Goal: Task Accomplishment & Management: Complete application form

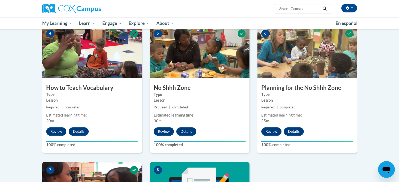
scroll to position [251, 0]
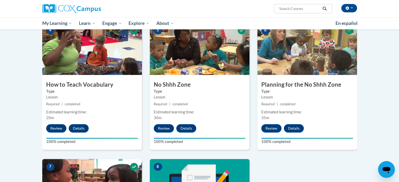
drag, startPoint x: 398, startPoint y: 80, endPoint x: 403, endPoint y: 104, distance: 25.2
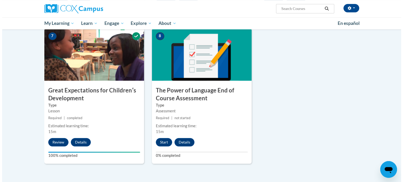
scroll to position [389, 0]
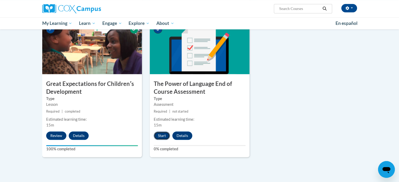
click at [162, 134] on button "Start" at bounding box center [162, 136] width 16 height 8
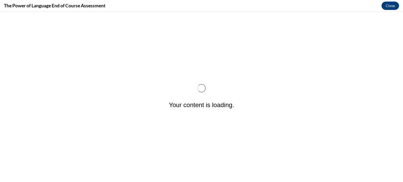
scroll to position [0, 0]
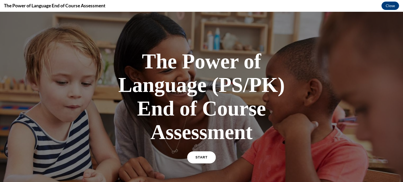
click at [201, 156] on span "START" at bounding box center [202, 158] width 12 height 4
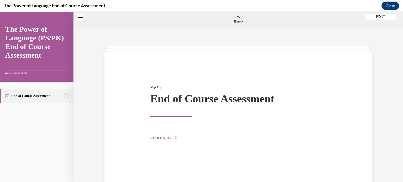
scroll to position [16, 0]
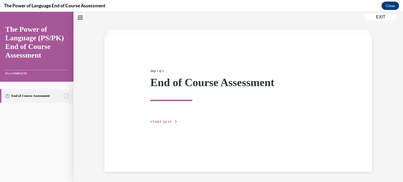
click at [161, 122] on span "START QUIZ" at bounding box center [161, 122] width 22 height 4
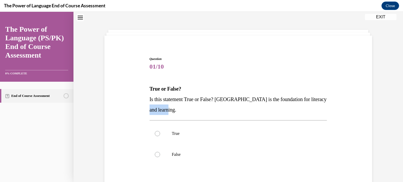
drag, startPoint x: 398, startPoint y: 97, endPoint x: 400, endPoint y: 109, distance: 11.7
click at [399, 109] on div "Home Step 1 of 1 End of Course Assessment START QUIZ Question 01/10 True or Fal…" at bounding box center [238, 97] width 330 height 171
click at [385, 110] on div "Question 01/10 True or False? Is this statement True or False? Oral Language is…" at bounding box center [238, 126] width 330 height 229
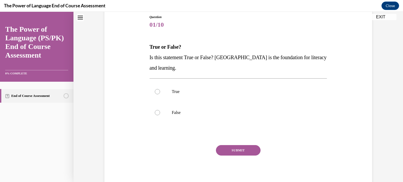
scroll to position [61, 0]
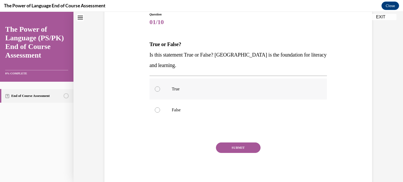
click at [200, 91] on p "True" at bounding box center [243, 89] width 142 height 5
click at [160, 91] on input "True" at bounding box center [157, 89] width 5 height 5
radio input "true"
click at [238, 146] on button "SUBMIT" at bounding box center [238, 148] width 45 height 10
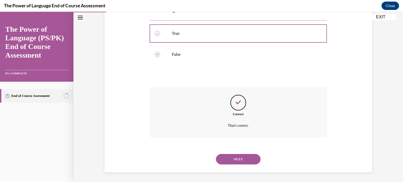
scroll to position [117, 0]
click at [248, 160] on button "NEXT" at bounding box center [238, 159] width 45 height 10
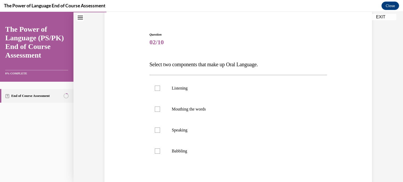
scroll to position [41, 0]
click at [224, 107] on p "Mouthing the words" at bounding box center [243, 108] width 142 height 5
click at [160, 107] on input "Mouthing the words" at bounding box center [157, 108] width 5 height 5
checkbox input "true"
click at [208, 155] on label "Babbling" at bounding box center [239, 150] width 178 height 21
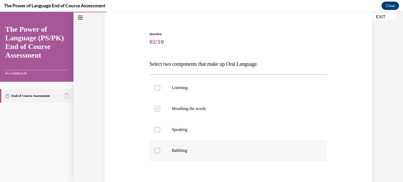
click at [160, 154] on input "Babbling" at bounding box center [157, 150] width 5 height 5
checkbox input "true"
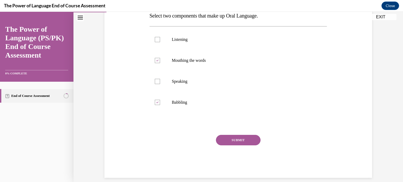
scroll to position [91, 0]
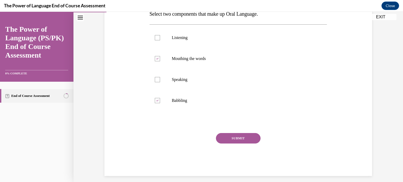
click at [242, 141] on button "SUBMIT" at bounding box center [238, 138] width 45 height 10
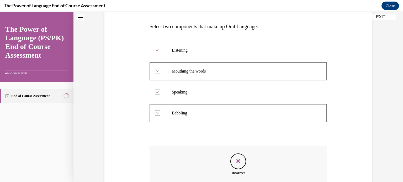
scroll to position [138, 0]
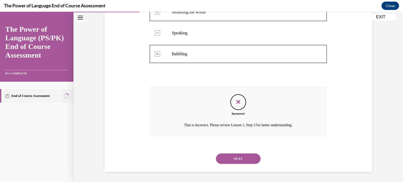
click at [239, 157] on button "NEXT" at bounding box center [238, 159] width 45 height 10
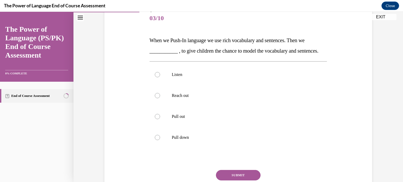
scroll to position [65, 0]
click at [179, 85] on label "Listen" at bounding box center [239, 74] width 178 height 21
click at [160, 77] on input "Listen" at bounding box center [157, 74] width 5 height 5
radio input "true"
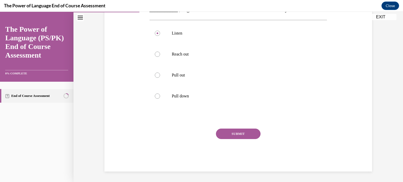
click at [243, 131] on button "SUBMIT" at bounding box center [238, 134] width 45 height 10
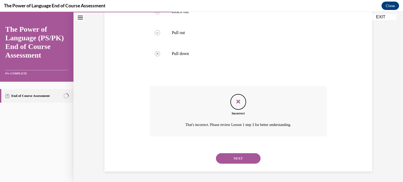
scroll to position [159, 0]
click at [239, 156] on button "NEXT" at bounding box center [238, 159] width 45 height 10
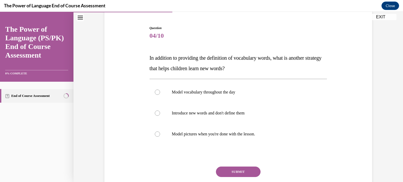
scroll to position [50, 0]
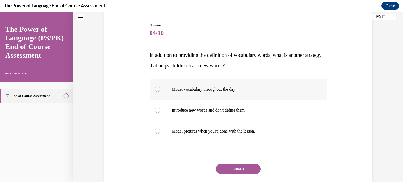
click at [210, 86] on label "Model vocabulary throughout the day" at bounding box center [239, 89] width 178 height 21
click at [160, 87] on input "Model vocabulary throughout the day" at bounding box center [157, 89] width 5 height 5
radio input "true"
click at [228, 170] on button "SUBMIT" at bounding box center [238, 169] width 45 height 10
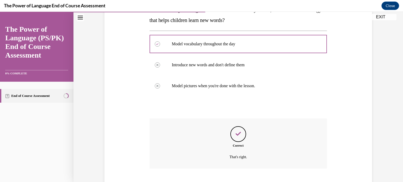
scroll to position [128, 0]
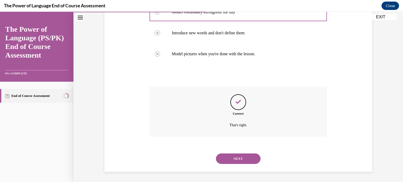
click at [230, 162] on button "NEXT" at bounding box center [238, 159] width 45 height 10
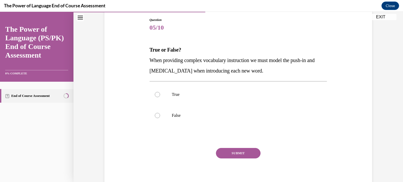
scroll to position [56, 0]
click at [198, 92] on p "True" at bounding box center [243, 94] width 142 height 5
click at [160, 92] on input "True" at bounding box center [157, 94] width 5 height 5
radio input "true"
click at [225, 149] on button "SUBMIT" at bounding box center [238, 153] width 45 height 10
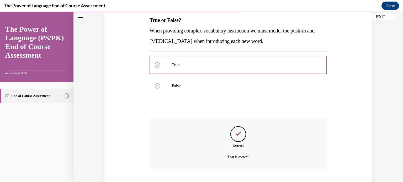
scroll to position [117, 0]
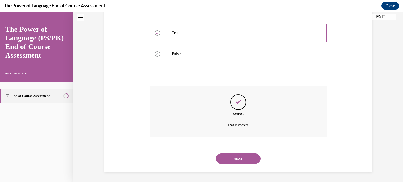
click at [233, 164] on button "NEXT" at bounding box center [238, 159] width 45 height 10
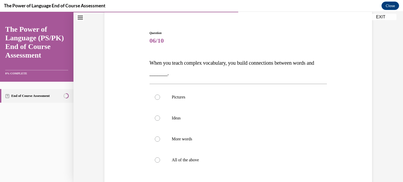
scroll to position [45, 0]
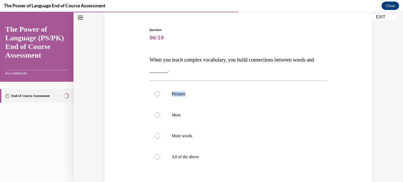
drag, startPoint x: 393, startPoint y: 99, endPoint x: 403, endPoint y: 68, distance: 32.9
click at [399, 68] on div "Home Question 05/10 True or False? When providing complex vocabulary instructio…" at bounding box center [238, 97] width 330 height 171
click at [199, 155] on p "All of the above" at bounding box center [243, 157] width 142 height 5
click at [160, 155] on input "All of the above" at bounding box center [157, 157] width 5 height 5
radio input "true"
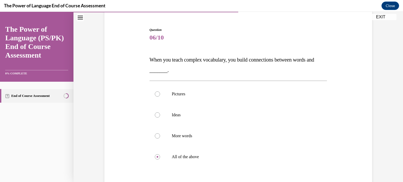
scroll to position [106, 0]
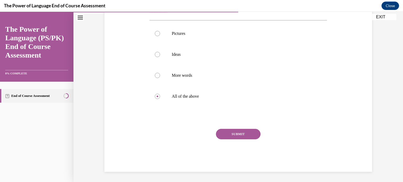
click at [231, 130] on button "SUBMIT" at bounding box center [238, 134] width 45 height 10
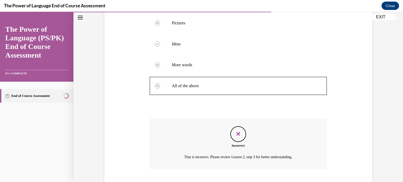
scroll to position [149, 0]
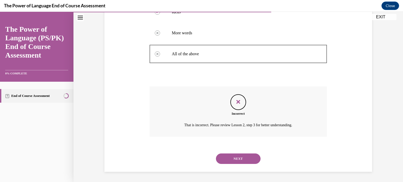
click at [241, 158] on button "NEXT" at bounding box center [238, 159] width 45 height 10
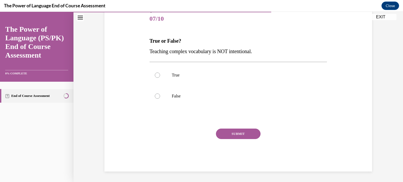
scroll to position [58, 0]
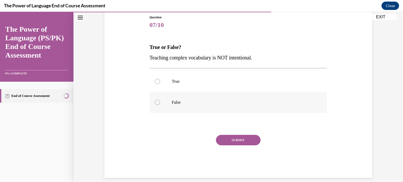
click at [186, 98] on label "False" at bounding box center [239, 102] width 178 height 21
click at [160, 100] on input "False" at bounding box center [157, 102] width 5 height 5
radio input "true"
click at [231, 136] on button "SUBMIT" at bounding box center [238, 140] width 45 height 10
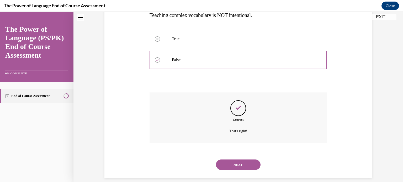
scroll to position [107, 0]
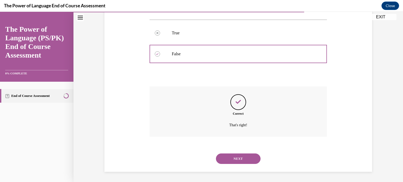
click at [239, 157] on button "NEXT" at bounding box center [238, 159] width 45 height 10
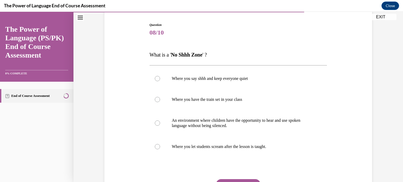
scroll to position [51, 0]
click at [234, 128] on p "An environment where children have the opportunity to hear and use spoken langu…" at bounding box center [243, 123] width 142 height 10
click at [160, 125] on input "An environment where children have the opportunity to hear and use spoken langu…" at bounding box center [157, 122] width 5 height 5
radio input "true"
click at [242, 178] on div "Question 08/10 What is a ' No Shhh Zone ' ? Where you say shhh and keep everyon…" at bounding box center [239, 122] width 178 height 200
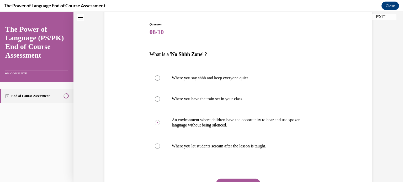
click at [242, 182] on button "SUBMIT" at bounding box center [238, 184] width 45 height 10
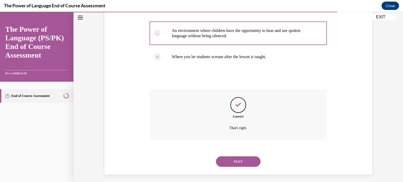
scroll to position [143, 0]
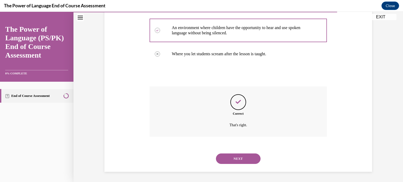
click at [230, 161] on button "NEXT" at bounding box center [238, 159] width 45 height 10
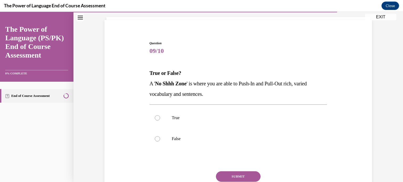
scroll to position [33, 0]
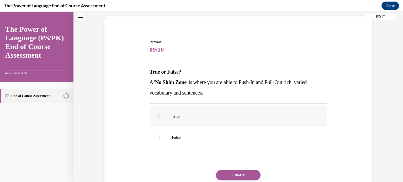
click at [206, 113] on label "True" at bounding box center [239, 116] width 178 height 21
click at [160, 114] on input "True" at bounding box center [157, 116] width 5 height 5
radio input "true"
click at [223, 171] on button "SUBMIT" at bounding box center [238, 175] width 45 height 10
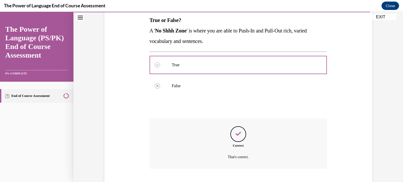
scroll to position [117, 0]
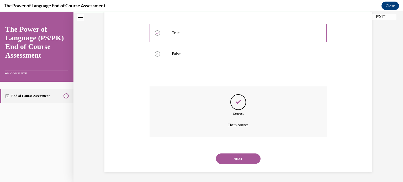
click at [240, 156] on button "NEXT" at bounding box center [238, 159] width 45 height 10
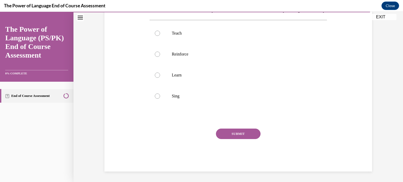
scroll to position [106, 0]
click at [189, 34] on p "Teach" at bounding box center [243, 33] width 142 height 5
click at [160, 34] on input "Teach" at bounding box center [157, 33] width 5 height 5
radio input "true"
click at [224, 135] on button "SUBMIT" at bounding box center [238, 134] width 45 height 10
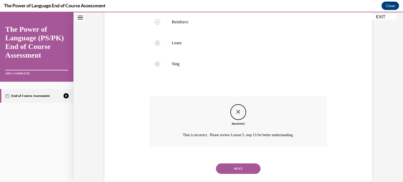
scroll to position [127, 0]
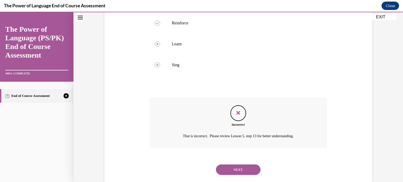
click at [248, 175] on button "NEXT" at bounding box center [238, 170] width 45 height 10
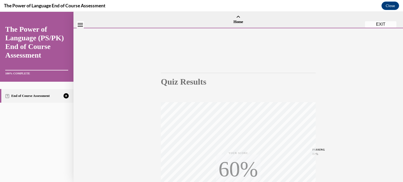
scroll to position [98, 0]
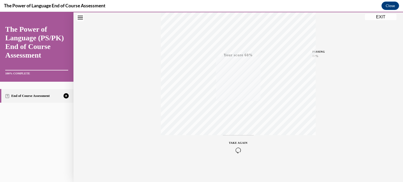
click at [242, 148] on icon "button" at bounding box center [238, 151] width 19 height 6
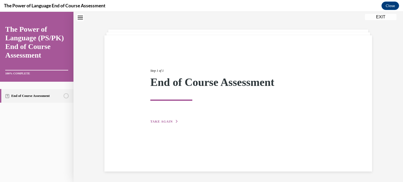
click at [164, 120] on span "TAKE AGAIN" at bounding box center [161, 122] width 22 height 4
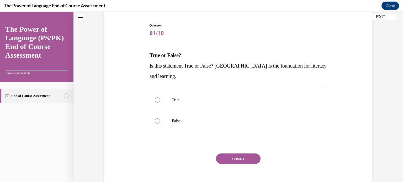
scroll to position [51, 0]
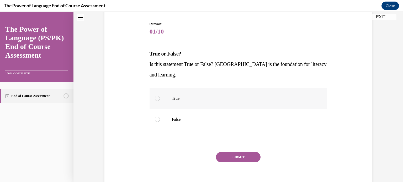
click at [190, 97] on p "True" at bounding box center [243, 98] width 142 height 5
click at [160, 97] on input "True" at bounding box center [157, 98] width 5 height 5
radio input "true"
click at [230, 154] on button "SUBMIT" at bounding box center [238, 157] width 45 height 10
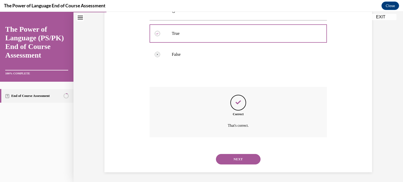
scroll to position [117, 0]
click at [235, 158] on button "NEXT" at bounding box center [238, 159] width 45 height 10
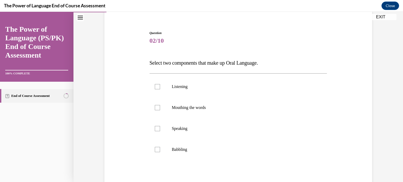
scroll to position [43, 0]
click at [262, 80] on label "Listening" at bounding box center [239, 86] width 178 height 21
click at [160, 83] on input "Listening" at bounding box center [157, 85] width 5 height 5
checkbox input "true"
click at [239, 131] on label "Speaking" at bounding box center [239, 128] width 178 height 21
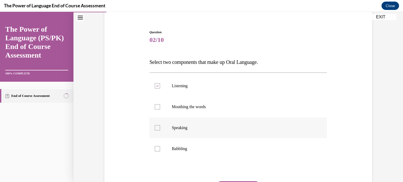
click at [160, 131] on input "Speaking" at bounding box center [157, 127] width 5 height 5
checkbox input "true"
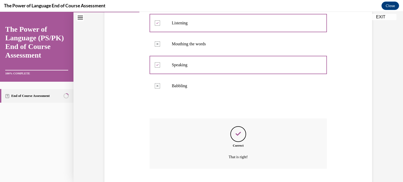
scroll to position [138, 0]
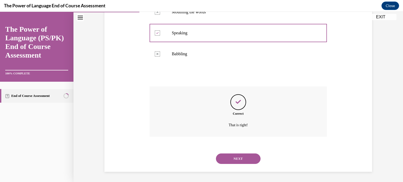
click at [216, 154] on button "NEXT" at bounding box center [238, 159] width 45 height 10
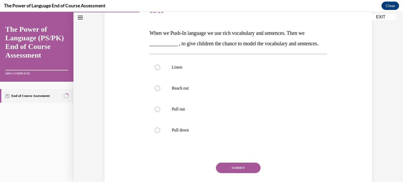
scroll to position [73, 0]
click at [252, 114] on label "Pull out" at bounding box center [239, 108] width 178 height 21
click at [160, 111] on input "Pull out" at bounding box center [157, 108] width 5 height 5
radio input "true"
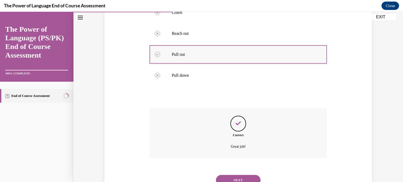
scroll to position [159, 0]
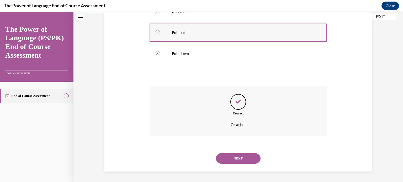
click at [216, 154] on button "NEXT" at bounding box center [238, 159] width 45 height 10
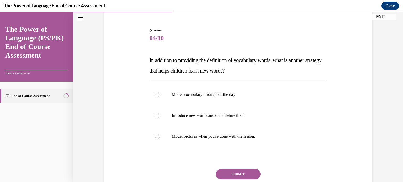
scroll to position [52, 0]
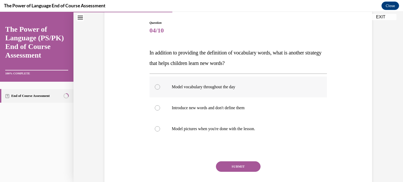
click at [241, 87] on p "Model vocabulary throughout the day" at bounding box center [243, 87] width 142 height 5
click at [160, 87] on input "Model vocabulary throughout the day" at bounding box center [157, 87] width 5 height 5
radio input "true"
click at [238, 166] on button "SUBMIT" at bounding box center [238, 167] width 45 height 10
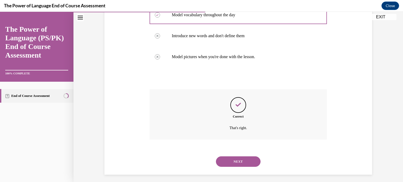
scroll to position [128, 0]
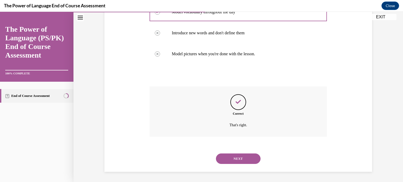
click at [237, 161] on button "NEXT" at bounding box center [238, 159] width 45 height 10
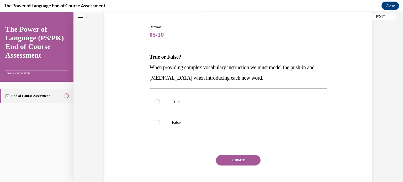
scroll to position [55, 0]
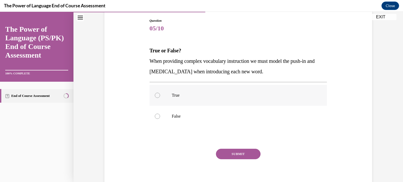
click at [218, 92] on label "True" at bounding box center [239, 95] width 178 height 21
click at [160, 93] on input "True" at bounding box center [157, 95] width 5 height 5
radio input "true"
click at [238, 151] on button "SUBMIT" at bounding box center [238, 154] width 45 height 10
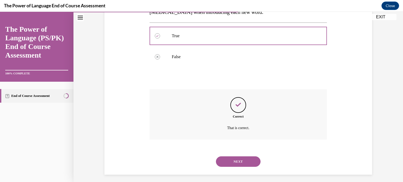
scroll to position [117, 0]
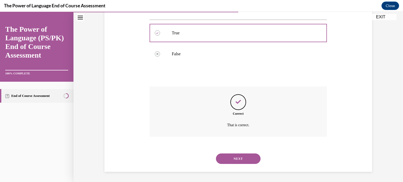
click at [240, 158] on button "NEXT" at bounding box center [238, 159] width 45 height 10
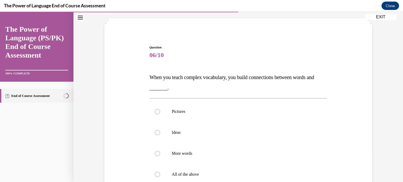
scroll to position [33, 0]
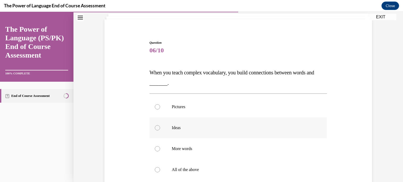
click at [226, 121] on label "Ideas" at bounding box center [239, 128] width 178 height 21
click at [160, 125] on input "Ideas" at bounding box center [157, 127] width 5 height 5
radio input "true"
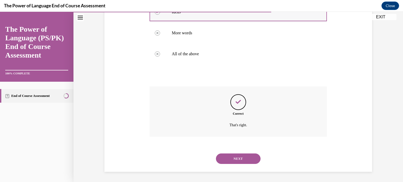
click at [216, 154] on button "NEXT" at bounding box center [238, 159] width 45 height 10
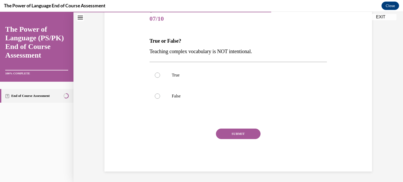
scroll to position [58, 0]
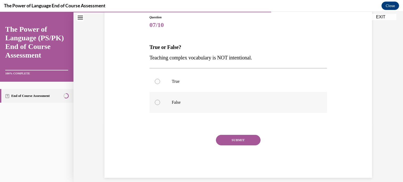
click at [204, 99] on label "False" at bounding box center [239, 102] width 178 height 21
click at [160, 100] on input "False" at bounding box center [157, 102] width 5 height 5
radio input "true"
click at [228, 139] on button "SUBMIT" at bounding box center [238, 140] width 45 height 10
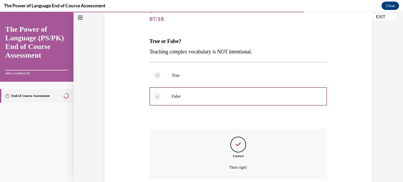
scroll to position [107, 0]
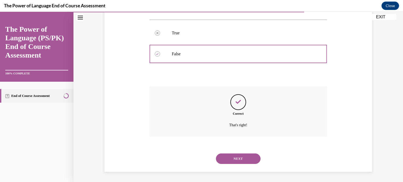
click at [216, 154] on button "NEXT" at bounding box center [238, 159] width 45 height 10
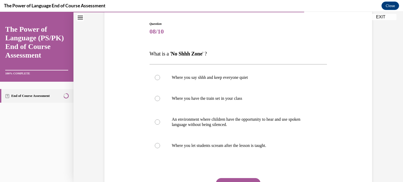
scroll to position [52, 0]
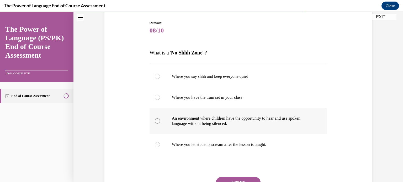
click at [224, 122] on p "An environment where children have the opportunity to hear and use spoken langu…" at bounding box center [243, 121] width 142 height 10
click at [160, 122] on input "An environment where children have the opportunity to hear and use spoken langu…" at bounding box center [157, 121] width 5 height 5
radio input "true"
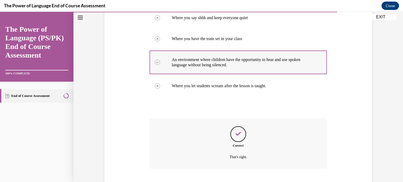
scroll to position [143, 0]
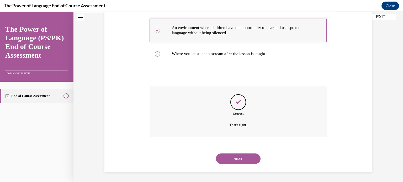
click at [216, 154] on button "NEXT" at bounding box center [238, 159] width 45 height 10
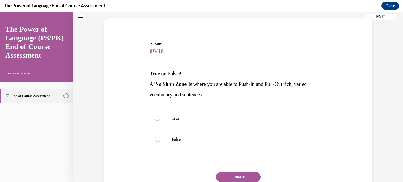
scroll to position [42, 0]
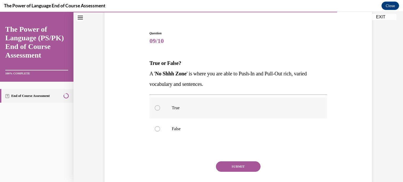
click at [223, 110] on p "True" at bounding box center [243, 107] width 142 height 5
click at [160, 110] on input "True" at bounding box center [157, 107] width 5 height 5
radio input "true"
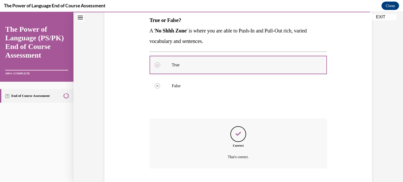
scroll to position [117, 0]
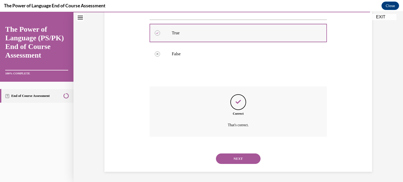
click at [216, 154] on button "NEXT" at bounding box center [238, 159] width 45 height 10
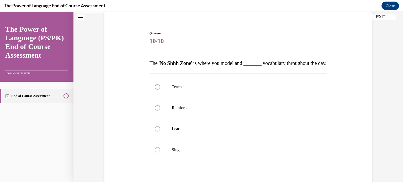
scroll to position [52, 0]
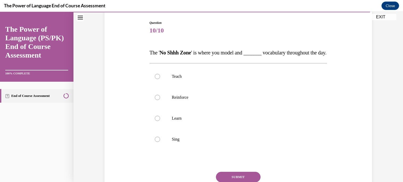
click at [223, 100] on p "Reinforce" at bounding box center [243, 97] width 142 height 5
click at [160, 100] on input "Reinforce" at bounding box center [157, 97] width 5 height 5
radio input "true"
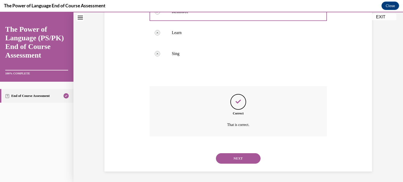
scroll to position [149, 0]
click at [216, 154] on button "NEXT" at bounding box center [238, 159] width 45 height 10
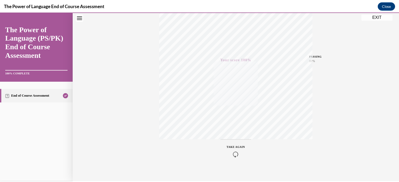
scroll to position [98, 0]
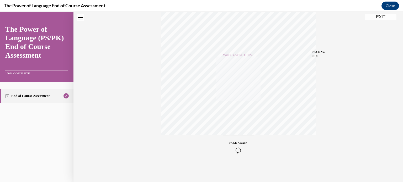
click at [382, 19] on button "EXIT" at bounding box center [380, 17] width 31 height 6
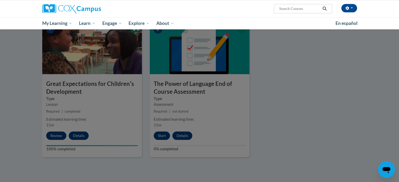
click at [276, 101] on div at bounding box center [199, 91] width 399 height 182
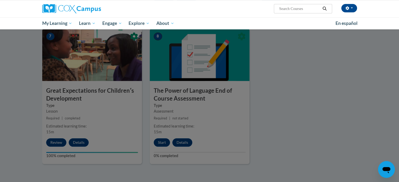
scroll to position [383, 0]
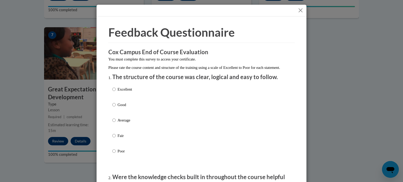
click at [159, 97] on div "Excellent Good Average Fair Poor" at bounding box center [201, 127] width 178 height 86
click at [121, 92] on p "Excellent" at bounding box center [125, 90] width 14 height 6
click at [116, 92] on input "Excellent" at bounding box center [113, 90] width 3 height 6
radio input "true"
drag, startPoint x: 399, startPoint y: 33, endPoint x: 403, endPoint y: 52, distance: 19.9
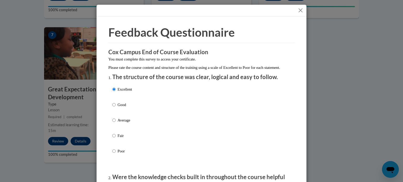
click at [399, 52] on div "Feedback Questionnaire Rate Course Comments Cox Campus End of Course Evaluation…" at bounding box center [201, 91] width 403 height 182
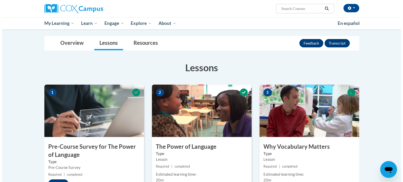
scroll to position [0, 0]
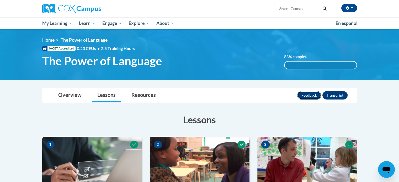
click at [311, 95] on button "Feedback" at bounding box center [309, 95] width 24 height 8
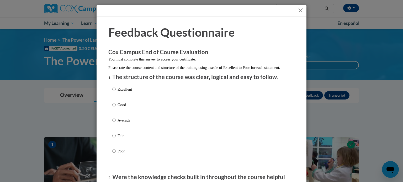
click at [131, 93] on div "Excellent Good Average Fair Poor" at bounding box center [201, 127] width 178 height 86
click at [112, 92] on input "Excellent" at bounding box center [113, 90] width 3 height 6
radio input "true"
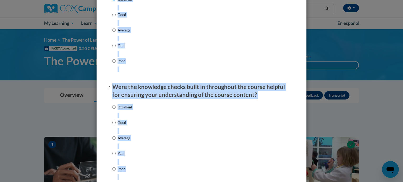
scroll to position [91, 0]
drag, startPoint x: 163, startPoint y: 78, endPoint x: 199, endPoint y: 177, distance: 104.9
click at [252, 99] on p "Were the knowledge checks built in throughout the course helpful for ensuring y…" at bounding box center [201, 91] width 178 height 16
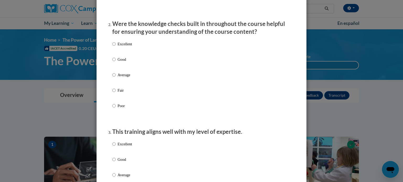
scroll to position [164, 0]
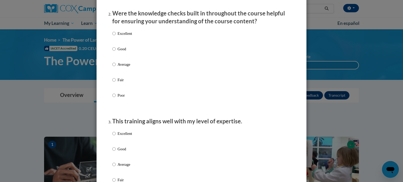
click at [118, 36] on p "Excellent" at bounding box center [125, 34] width 14 height 6
click at [116, 36] on input "Excellent" at bounding box center [113, 34] width 3 height 6
radio input "true"
click at [127, 137] on p "Excellent" at bounding box center [125, 134] width 14 height 6
click at [116, 137] on input "Excellent" at bounding box center [113, 134] width 3 height 6
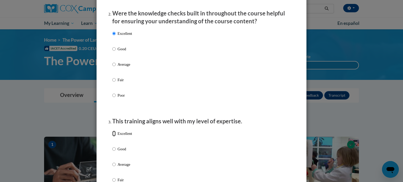
radio input "true"
click at [112, 146] on input "Good" at bounding box center [113, 149] width 3 height 6
radio input "true"
click at [112, 131] on input "Excellent" at bounding box center [113, 134] width 3 height 6
radio input "true"
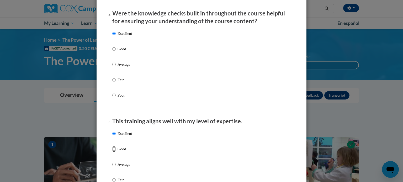
click at [112, 146] on input "Good" at bounding box center [113, 149] width 3 height 6
radio input "true"
click at [112, 131] on input "Excellent" at bounding box center [113, 134] width 3 height 6
radio input "true"
click at [128, 137] on p "Excellent" at bounding box center [125, 134] width 14 height 6
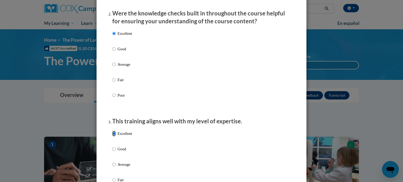
click at [116, 137] on input "Excellent" at bounding box center [113, 134] width 3 height 6
click at [112, 146] on input "Good" at bounding box center [113, 149] width 3 height 6
radio input "true"
click at [112, 131] on input "Excellent" at bounding box center [113, 134] width 3 height 6
radio input "true"
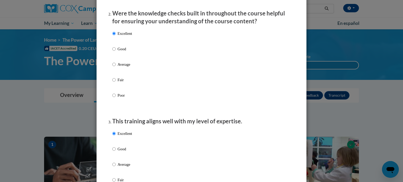
click at [183, 126] on p "This training aligns well with my level of expertise." at bounding box center [201, 122] width 178 height 8
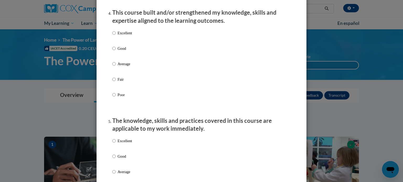
scroll to position [374, 0]
click at [120, 35] on p "Excellent" at bounding box center [125, 32] width 14 height 6
click at [116, 35] on input "Excellent" at bounding box center [113, 32] width 3 height 6
radio input "true"
click at [118, 143] on p "Excellent" at bounding box center [125, 141] width 14 height 6
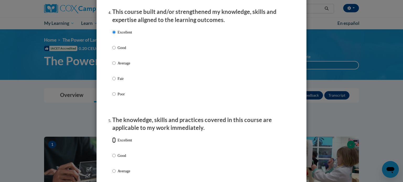
click at [116, 143] on input "Excellent" at bounding box center [113, 141] width 3 height 6
radio input "true"
click at [137, 139] on li "The knowledge, skills and practices covered in this course are applicable to my…" at bounding box center [201, 168] width 178 height 104
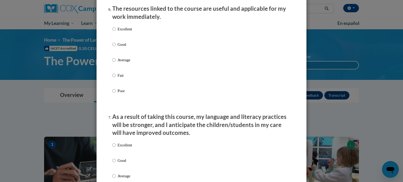
scroll to position [594, 0]
click at [130, 31] on p "Excellent" at bounding box center [125, 28] width 14 height 6
click at [116, 31] on input "Excellent" at bounding box center [113, 28] width 3 height 6
radio input "true"
click at [121, 147] on p "Excellent" at bounding box center [125, 145] width 14 height 6
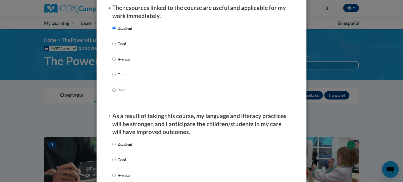
click at [116, 147] on input "Excellent" at bounding box center [113, 145] width 3 height 6
radio input "true"
click at [146, 135] on p "As a result of taking this course, my language and literacy practices will be s…" at bounding box center [201, 124] width 178 height 24
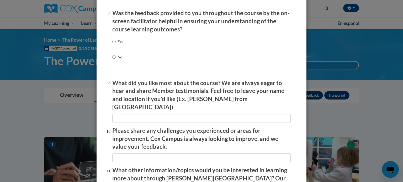
scroll to position [815, 0]
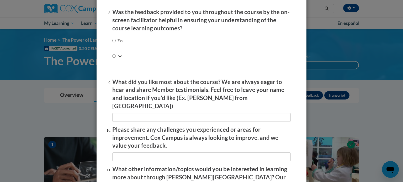
click at [118, 44] on p "Yes" at bounding box center [121, 41] width 6 height 6
click at [116, 44] on input "Yes" at bounding box center [113, 41] width 3 height 6
radio input "true"
click at [124, 117] on input "textbox" at bounding box center [201, 117] width 178 height 9
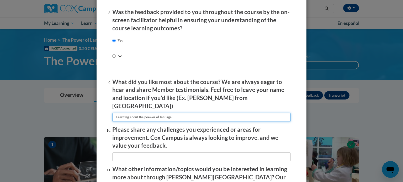
click at [152, 114] on input "textbox" at bounding box center [201, 117] width 178 height 9
click at [166, 117] on input "textbox" at bounding box center [201, 117] width 178 height 9
click at [183, 113] on input "textbox" at bounding box center [201, 117] width 178 height 9
type input "Learning about the power of language"
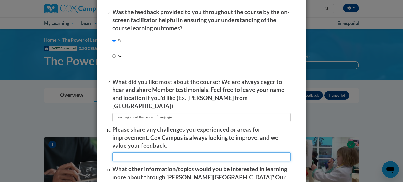
click at [241, 154] on input "textbox" at bounding box center [201, 157] width 178 height 9
type input "none"
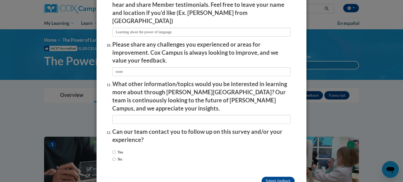
scroll to position [910, 0]
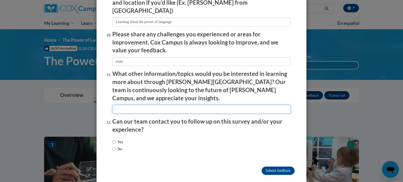
click at [231, 105] on input "textbox" at bounding box center [201, 109] width 178 height 9
type input "n/a"
click at [119, 146] on label "No" at bounding box center [117, 149] width 10 height 6
click at [116, 146] on input "No" at bounding box center [113, 149] width 3 height 6
radio input "true"
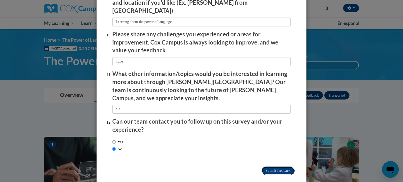
click at [274, 167] on input "Submit feedback" at bounding box center [278, 171] width 33 height 8
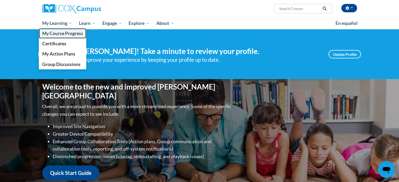
click at [76, 36] on span "My Course Progress" at bounding box center [62, 34] width 41 height 6
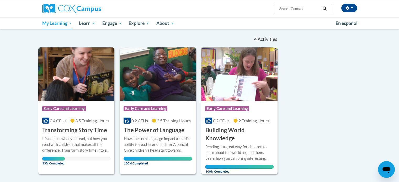
scroll to position [46, 0]
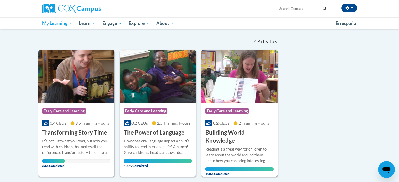
click at [74, 126] on div "0.4 CEUs 3.5 Training Hours" at bounding box center [76, 123] width 68 height 6
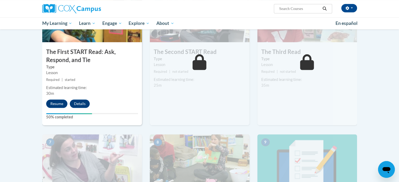
scroll to position [286, 0]
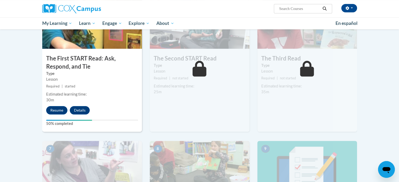
click at [397, 87] on body "gabrielle souviron (America/Chicago UTC-05:00) My Profile Inbox My Transcripts …" at bounding box center [199, 54] width 399 height 681
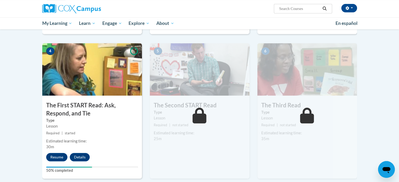
scroll to position [239, 0]
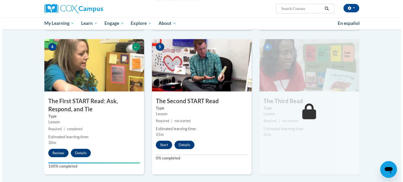
scroll to position [249, 0]
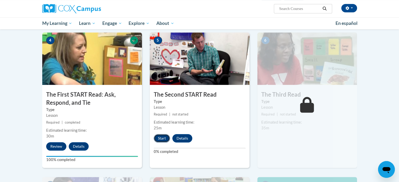
click at [163, 140] on button "Start" at bounding box center [162, 138] width 16 height 8
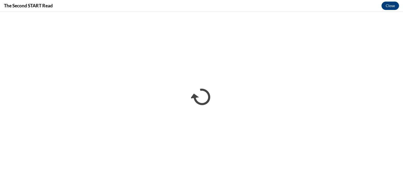
scroll to position [0, 0]
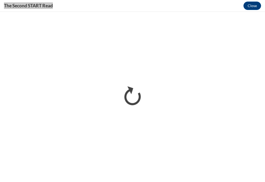
drag, startPoint x: 122, startPoint y: 5, endPoint x: 13, endPoint y: 1, distance: 109.0
click at [13, 1] on div "The Second START Read Close" at bounding box center [132, 6] width 265 height 12
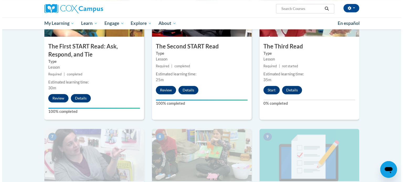
scroll to position [300, 0]
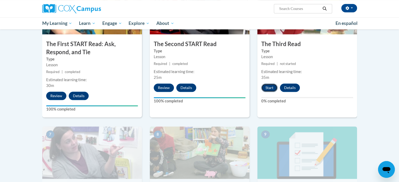
click at [269, 89] on button "Start" at bounding box center [269, 88] width 16 height 8
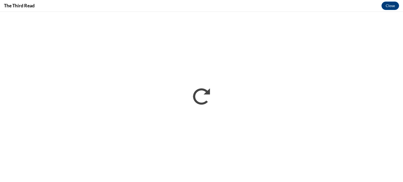
scroll to position [0, 0]
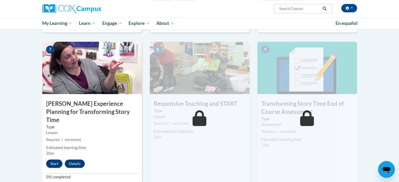
scroll to position [383, 0]
